Goal: Task Accomplishment & Management: Use online tool/utility

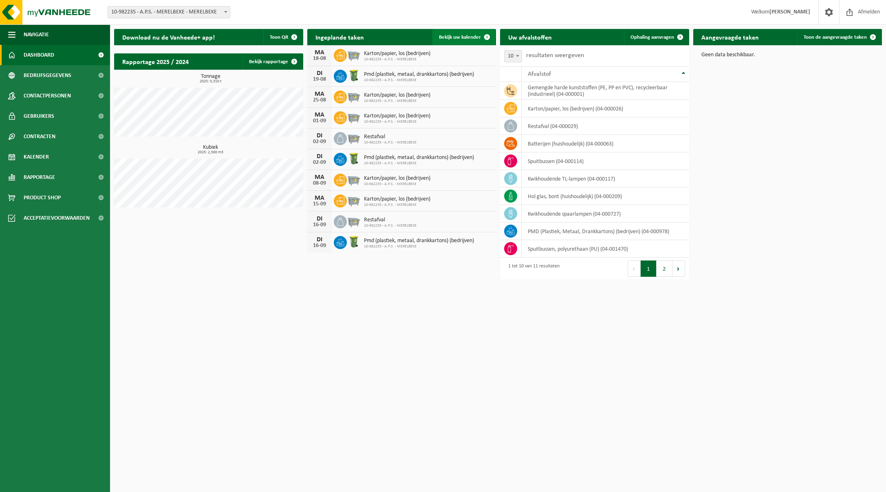
click at [456, 37] on span "Bekijk uw kalender" at bounding box center [460, 37] width 42 height 5
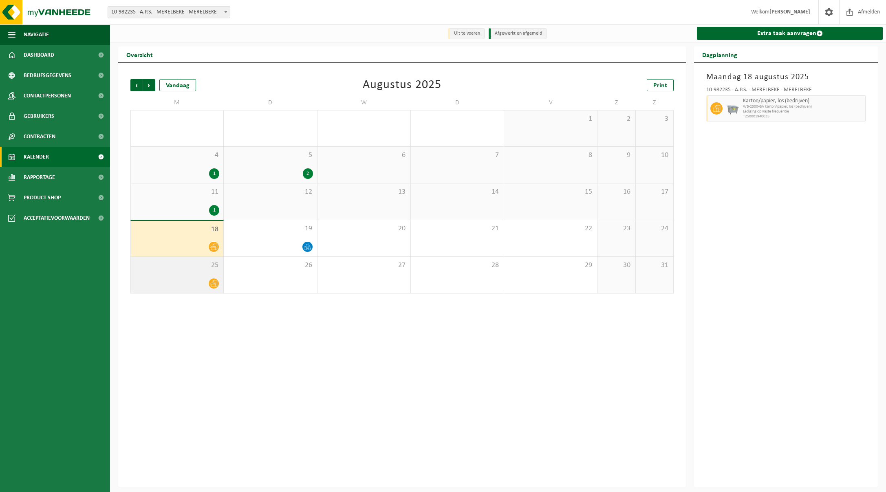
click at [202, 273] on div "25" at bounding box center [177, 275] width 93 height 36
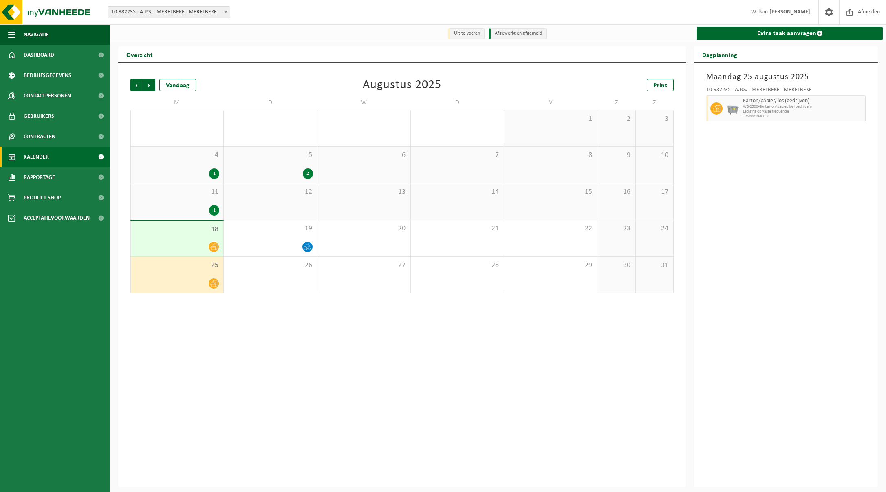
click at [203, 247] on div at bounding box center [177, 246] width 84 height 11
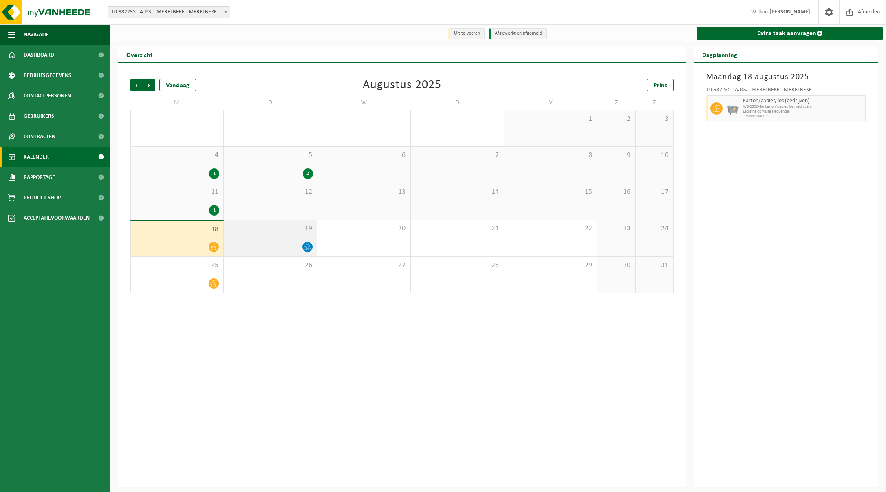
click at [273, 245] on div at bounding box center [270, 246] width 85 height 11
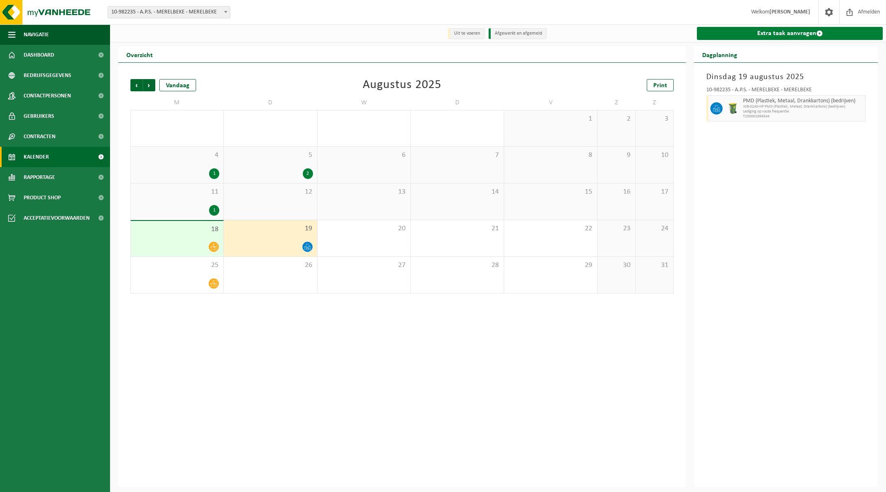
click at [757, 28] on link "Extra taak aanvragen" at bounding box center [790, 33] width 186 height 13
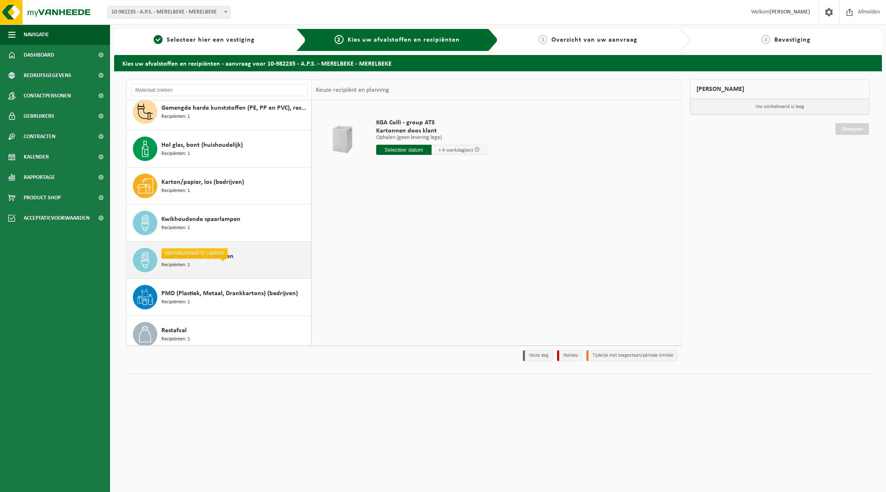
scroll to position [3, 0]
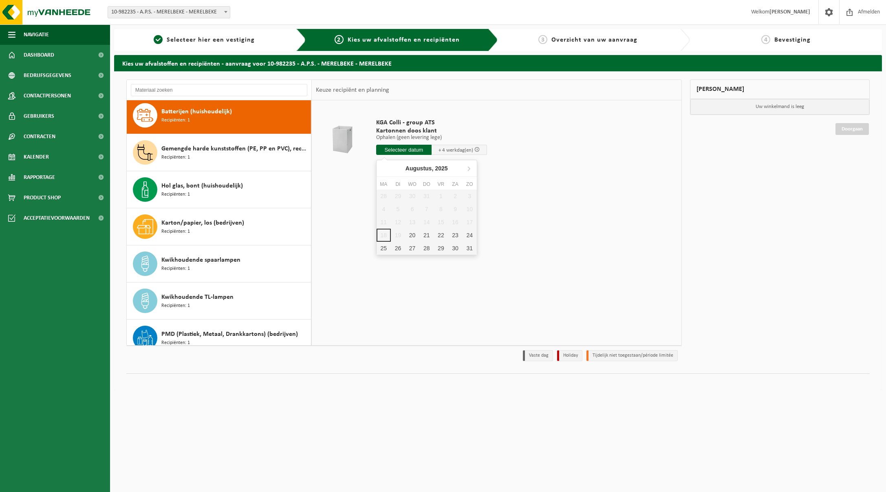
click at [423, 152] on input "text" at bounding box center [403, 150] width 55 height 10
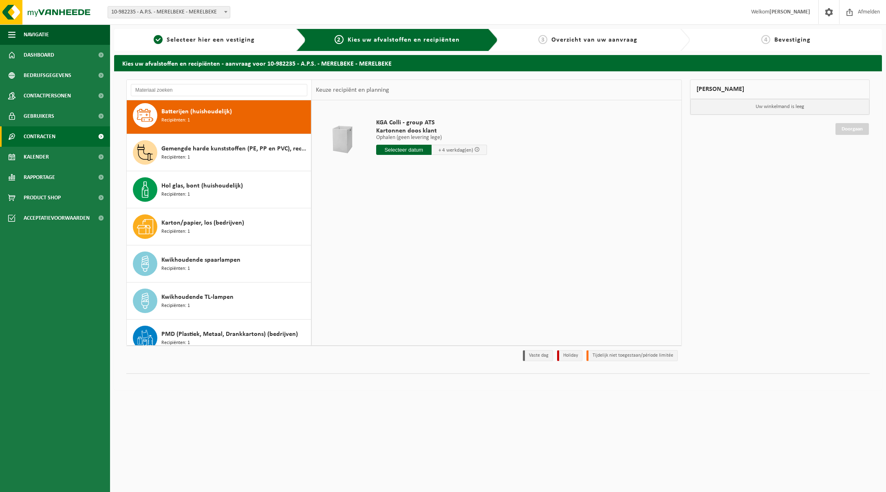
click at [55, 138] on span "Contracten" at bounding box center [40, 136] width 32 height 20
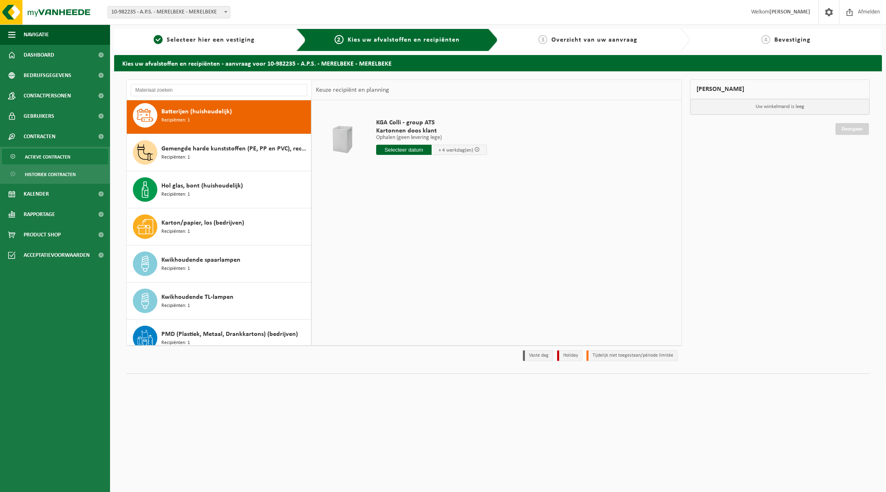
click at [42, 159] on span "Actieve contracten" at bounding box center [48, 156] width 46 height 15
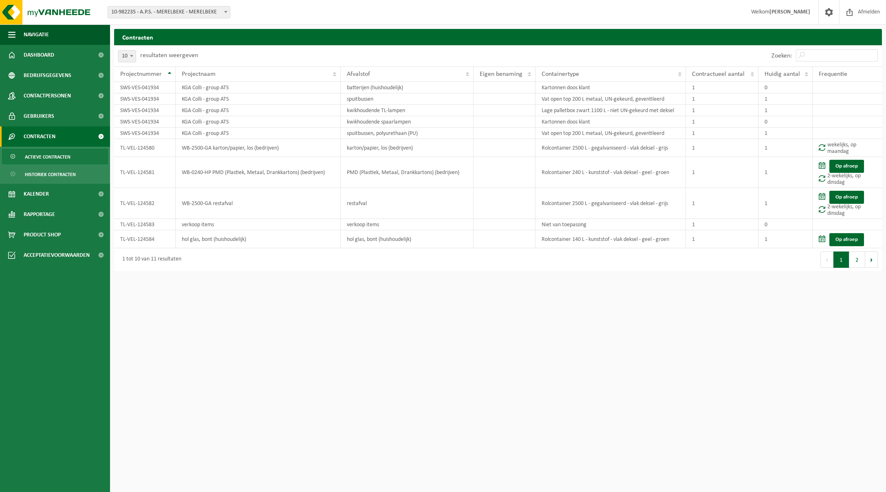
click at [130, 52] on span at bounding box center [132, 56] width 8 height 11
select select "25"
